Goal: Information Seeking & Learning: Understand process/instructions

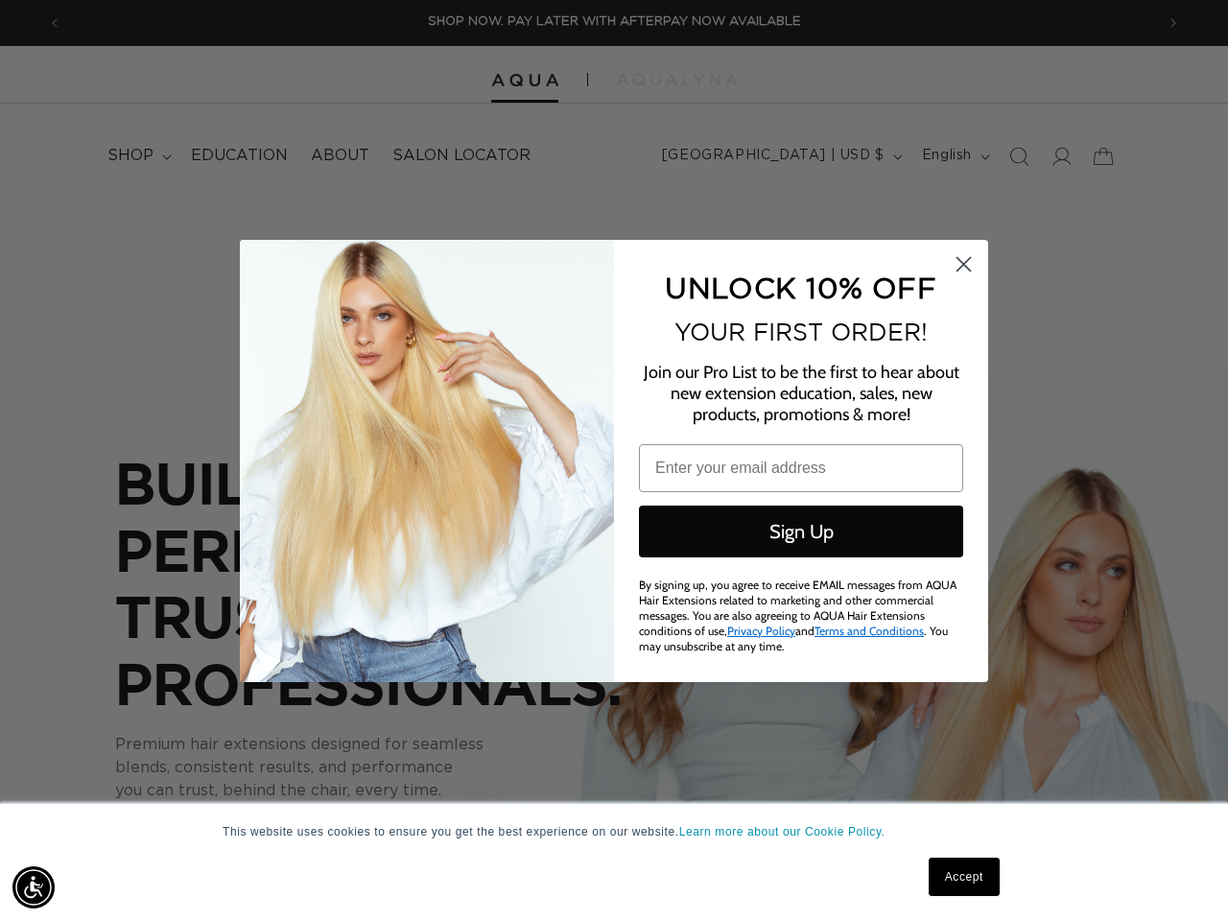
scroll to position [0, 2183]
